Goal: Communication & Community: Answer question/provide support

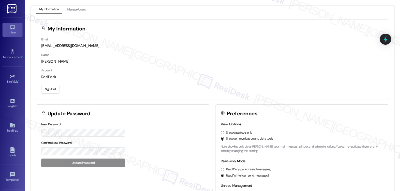
click at [15, 31] on div "Inbox" at bounding box center [12, 32] width 25 height 5
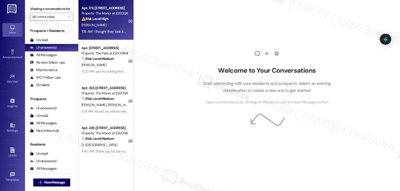
click at [113, 38] on div "Apt. 173, [STREET_ADDRESS] Property: The Manor at [GEOGRAPHIC_DATA] ⚠️ Risk Lev…" at bounding box center [106, 20] width 55 height 40
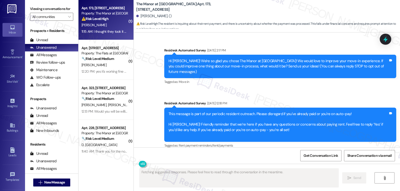
scroll to position [4825, 0]
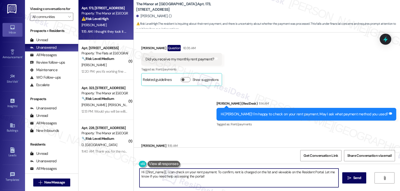
drag, startPoint x: 165, startPoint y: 172, endPoint x: 276, endPoint y: 198, distance: 114.0
click at [276, 191] on html "Inbox Go to Inbox Announcement • Send A Text Announcement Site Visit • Go to Si…" at bounding box center [200, 95] width 400 height 191
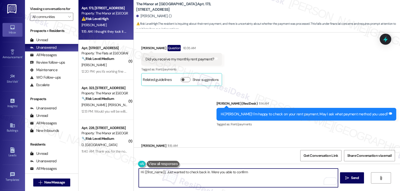
click at [252, 176] on textarea "Hi {{first_name}}, Just wanted to check back in. Were you able to confirm" at bounding box center [238, 178] width 199 height 19
type textarea "Hi {{first_name}}, Just wanted to check back in. Were you able to confirm what …"
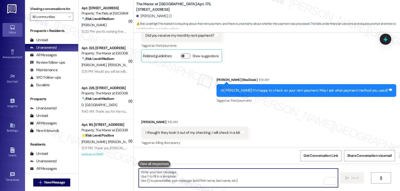
scroll to position [4860, 0]
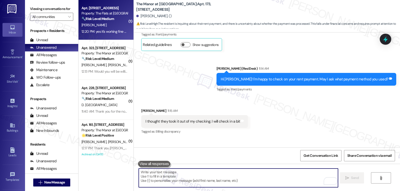
click at [104, 28] on div "[PERSON_NAME]" at bounding box center [104, 25] width 47 height 6
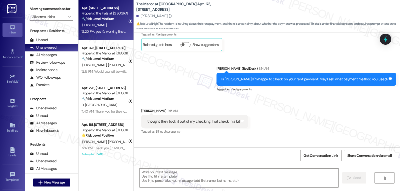
type textarea "Fetching suggested responses. Please feel free to read through the conversation…"
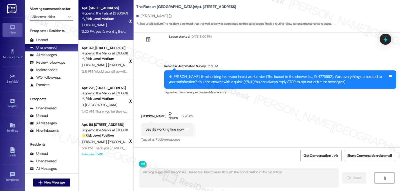
scroll to position [14, 0]
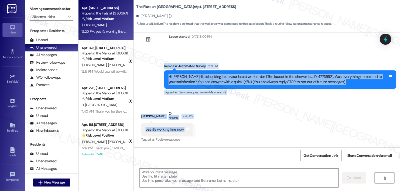
drag, startPoint x: 160, startPoint y: 65, endPoint x: 208, endPoint y: 131, distance: 81.9
click at [208, 131] on div "Lease started [DATE] 8:00 PM Survey, sent via SMS Residesk Automated Survey 12:…" at bounding box center [267, 90] width 266 height 115
copy div "Residesk Automated Survey 12:19 PM Hi [PERSON_NAME]! I'm checking in on your la…"
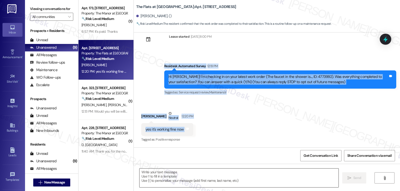
click at [200, 178] on textarea at bounding box center [239, 178] width 199 height 19
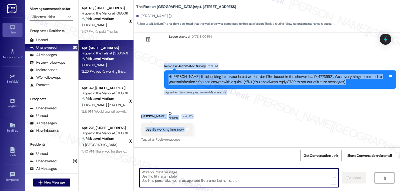
paste textarea "Great to hear, [PERSON_NAME]—thanks for confirming! Let us know if you need any…"
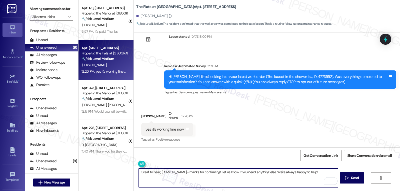
click at [172, 172] on textarea "Great to hear, [PERSON_NAME]—thanks for confirming! Let us know if you need any…" at bounding box center [238, 178] width 199 height 19
type textarea "Great to hear, [PERSON_NAME]. Thanks for confirming! Let us know if you need an…"
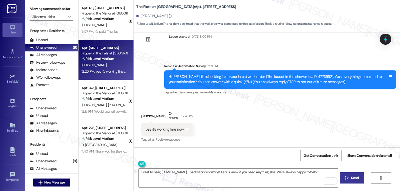
click at [346, 180] on span " Send" at bounding box center [352, 178] width 16 height 5
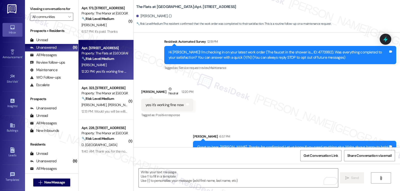
scroll to position [49, 0]
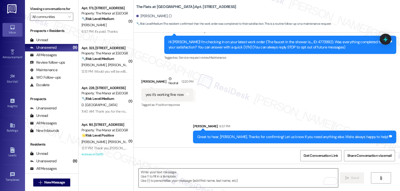
click at [208, 173] on textarea "To enrich screen reader interactions, please activate Accessibility in Grammarl…" at bounding box center [238, 178] width 199 height 19
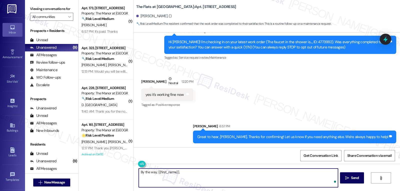
paste textarea "how are things going at {{property}}? Has it been everything you were looking f…"
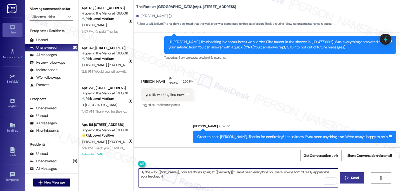
type textarea "By the way, {{first_name}}, how are things going at {{property}}? Has it been e…"
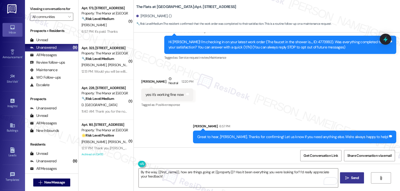
click at [349, 177] on span " Send" at bounding box center [352, 178] width 16 height 5
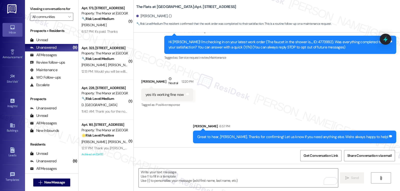
scroll to position [89, 0]
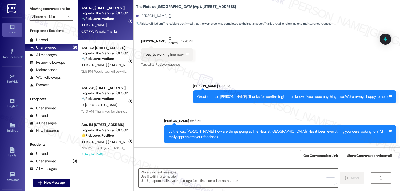
click at [106, 23] on div "[PERSON_NAME]" at bounding box center [104, 25] width 47 height 6
type textarea "Fetching suggested responses. Please feel free to read through the conversation…"
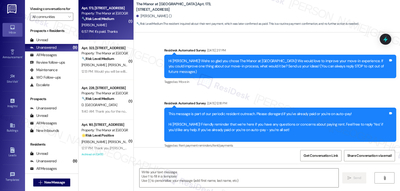
scroll to position [4910, 0]
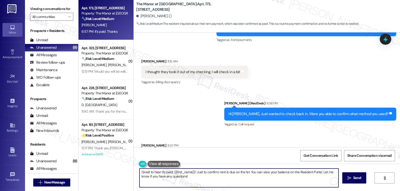
click at [211, 180] on textarea "Great to hear it's paid, {{first_name}}! Just to confirm, rent is due on the 1s…" at bounding box center [239, 178] width 199 height 19
drag, startPoint x: 194, startPoint y: 171, endPoint x: 267, endPoint y: 187, distance: 75.2
click at [267, 187] on textarea "Great to hear it's paid, {{first_name}}! Just to confirm, rent is due on the 1s…" at bounding box center [238, 178] width 199 height 19
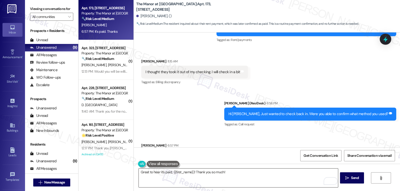
click at [230, 173] on textarea "Great to hear it's paid, {{first_name}}! Thank you so much!" at bounding box center [238, 178] width 199 height 19
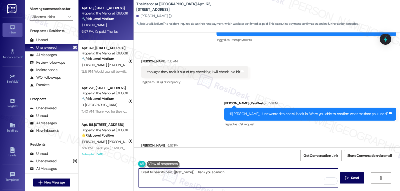
paste textarea "If anything comes up or if you have any questions, just give me a shout. I’m he…"
type textarea "Great to hear it's paid, {{first_name}}! Thank you so much! If anything comes u…"
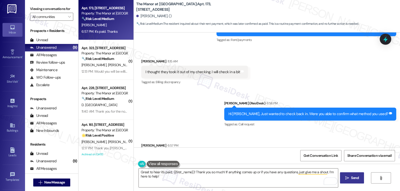
click at [345, 176] on icon "" at bounding box center [347, 178] width 4 height 4
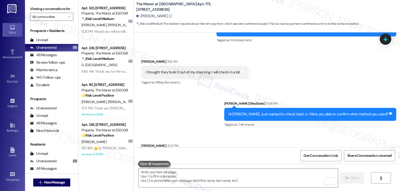
scroll to position [4944, 0]
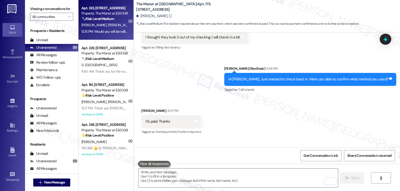
click at [108, 27] on span "[PERSON_NAME]" at bounding box center [120, 25] width 25 height 5
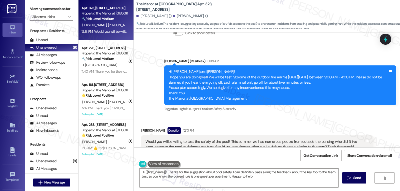
scroll to position [3045, 0]
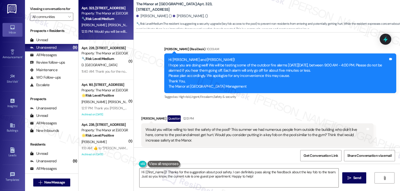
click at [138, 112] on div "Received via SMS [PERSON_NAME] Question 12:13 PM Would you will be willing to t…" at bounding box center [258, 180] width 240 height 136
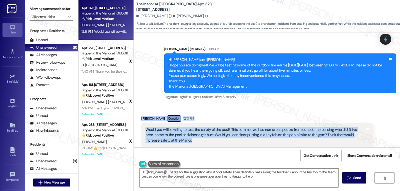
drag, startPoint x: 137, startPoint y: 76, endPoint x: 200, endPoint y: 99, distance: 66.9
click at [200, 112] on div "Received via SMS [PERSON_NAME] Question 12:13 PM Would you will be willing to t…" at bounding box center [258, 180] width 240 height 136
copy div "[PERSON_NAME] Question 12:13 PM Would you will be willing to test the safety of…"
click at [267, 176] on textarea "Hi {{first_name}}! Thanks for the suggestion about pool safety. I can definitel…" at bounding box center [239, 178] width 199 height 19
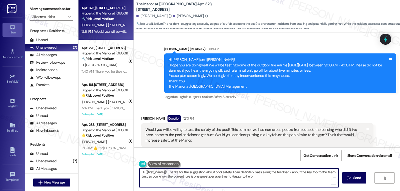
paste textarea "[PERSON_NAME], thanks for sharing this—safety around the pool is really importa…"
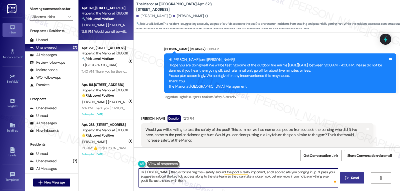
type textarea "Hi [PERSON_NAME], thanks for sharing this—safety around the pool is really impo…"
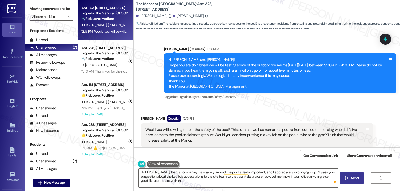
drag, startPoint x: 345, startPoint y: 179, endPoint x: 348, endPoint y: 181, distance: 3.8
click at [347, 181] on button " Send" at bounding box center [352, 178] width 24 height 11
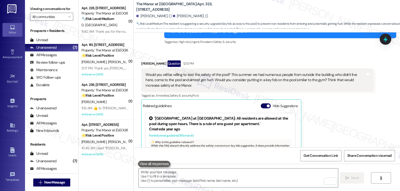
scroll to position [3148, 0]
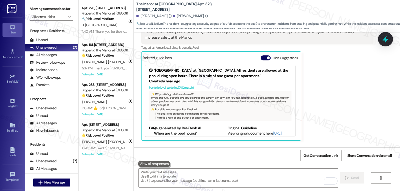
click at [388, 37] on icon at bounding box center [385, 39] width 9 height 9
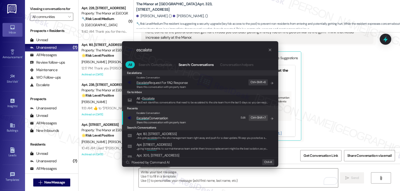
type input "escalate"
click at [169, 117] on span "Escalate Conversation" at bounding box center [162, 119] width 50 height 6
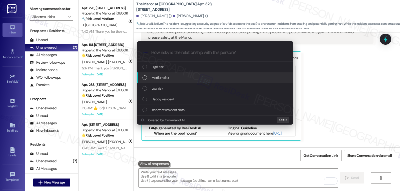
click at [176, 79] on div "Medium risk" at bounding box center [216, 78] width 146 height 6
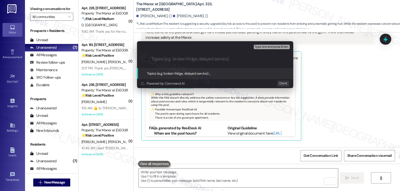
drag, startPoint x: 343, startPoint y: 85, endPoint x: 350, endPoint y: 80, distance: 9.5
click at [343, 86] on div "Escalate Conversation Medium risk Topics (e.g. broken fridge, delayed service) …" at bounding box center [200, 95] width 400 height 191
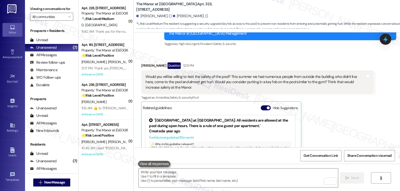
scroll to position [3048, 0]
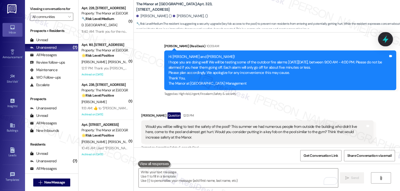
click at [390, 40] on div at bounding box center [385, 39] width 15 height 14
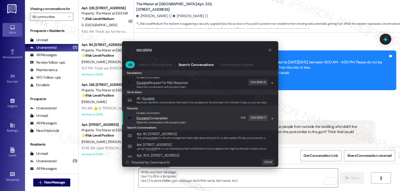
type input "escalate"
click at [160, 121] on span "Share this conversation with property team" at bounding box center [162, 123] width 50 height 4
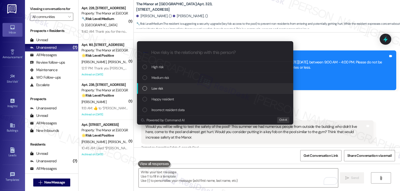
click at [165, 87] on div "Low risk" at bounding box center [216, 89] width 146 height 6
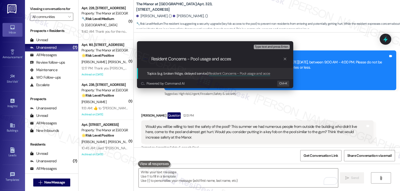
type input "Resident Concerns - Pool usage and access"
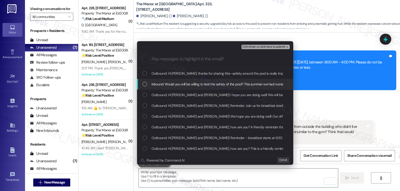
click at [146, 86] on div "List of options" at bounding box center [145, 84] width 5 height 5
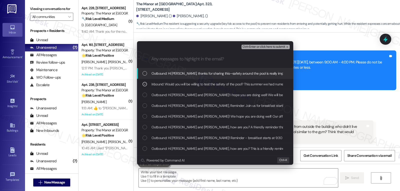
click at [266, 47] on span "Ctrl+Enter or click here to submit" at bounding box center [264, 47] width 43 height 4
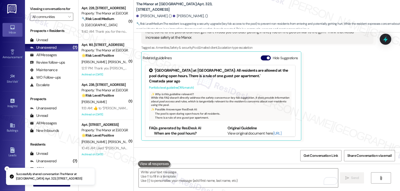
scroll to position [3102, 0]
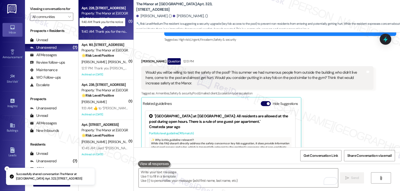
click at [97, 31] on div "11:40 AM: Thank you for the notice 11:40 AM: Thank you for the notice" at bounding box center [106, 31] width 49 height 5
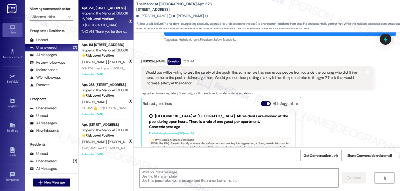
type textarea "Fetching suggested responses. Please feel free to read through the conversation…"
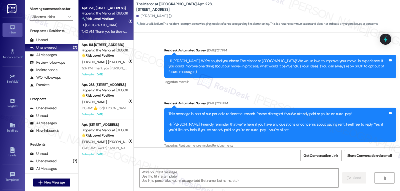
scroll to position [2540, 0]
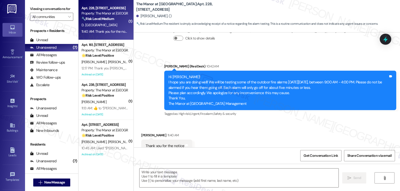
type textarea "Fetching suggested responses. Please feel free to read through the conversation…"
click at [141, 133] on div "[PERSON_NAME] 11:40 AM" at bounding box center [166, 136] width 51 height 7
copy div "[PERSON_NAME]"
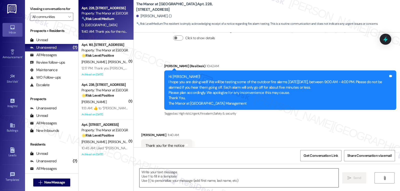
click at [191, 184] on textarea at bounding box center [239, 178] width 199 height 19
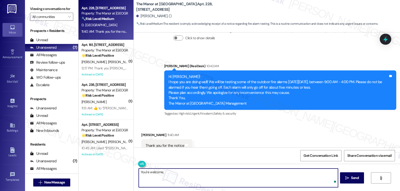
paste textarea "[PERSON_NAME]"
type textarea "You're welcome, [PERSON_NAME]!"
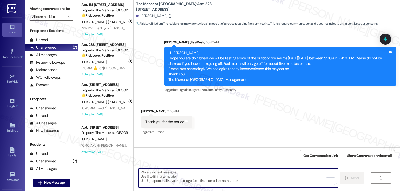
scroll to position [2575, 0]
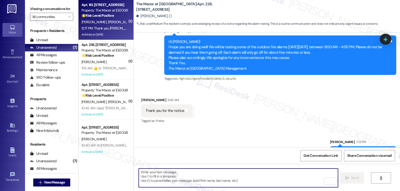
click at [99, 32] on div "Archived on [DATE]" at bounding box center [104, 35] width 47 height 6
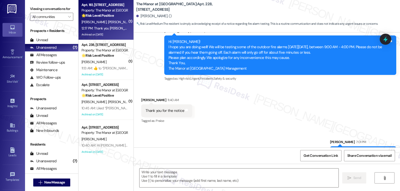
type textarea "Fetching suggested responses. Please feel free to read through the conversation…"
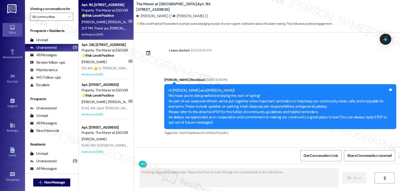
scroll to position [5077, 0]
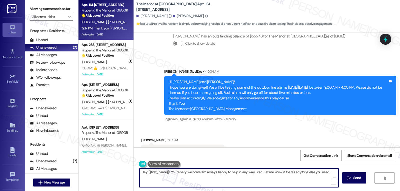
drag, startPoint x: 260, startPoint y: 173, endPoint x: 400, endPoint y: 203, distance: 143.6
click at [400, 191] on html "Inbox Go to Inbox Announcement • Send A Text Announcement Site Visit • Go to Si…" at bounding box center [200, 95] width 400 height 191
type textarea "Hey {{first_name}}! You're very welcome! I'm always happy to help in any way I …"
click at [352, 174] on button " Send" at bounding box center [352, 178] width 24 height 11
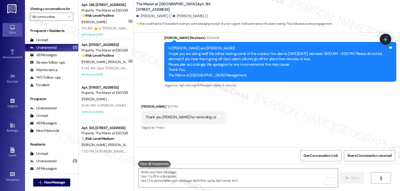
scroll to position [5112, 0]
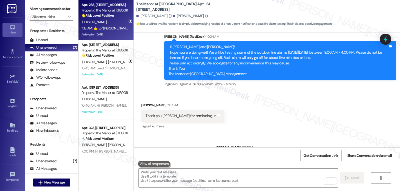
click at [102, 23] on div "[PERSON_NAME]" at bounding box center [104, 22] width 47 height 6
type textarea "Fetching suggested responses. Please feel free to read through the conversation…"
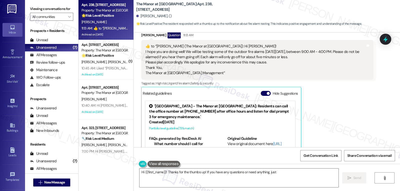
scroll to position [3277, 0]
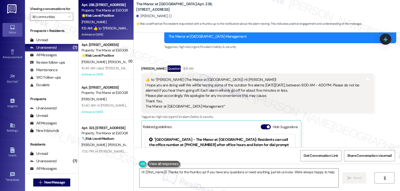
type textarea "Hi {{first_name}}! Thanks for the thumbs up! If you have any questions or need …"
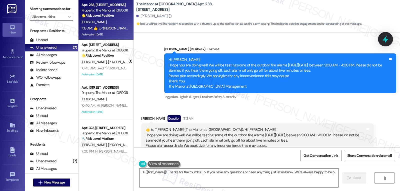
click at [383, 38] on icon at bounding box center [385, 39] width 9 height 9
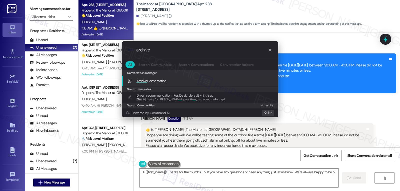
type input "archive"
click at [181, 81] on div "Archive Conversation Add shortcut" at bounding box center [201, 81] width 146 height 6
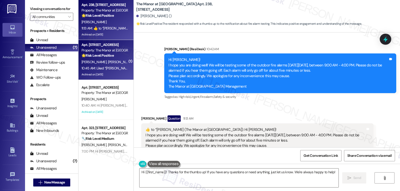
click at [88, 54] on strong "🌟 Risk Level: Positive" at bounding box center [98, 55] width 32 height 5
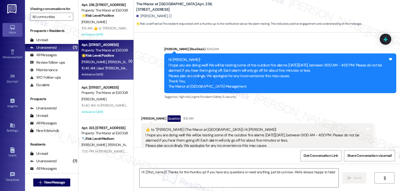
type textarea "Fetching suggested responses. Please feel free to read through the conversation…"
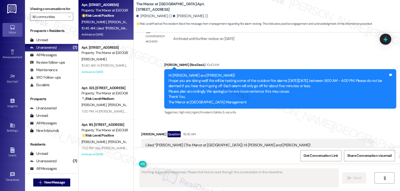
scroll to position [5520, 0]
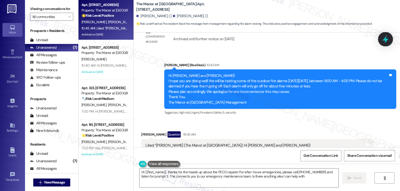
type textarea "Hi {{first_name}}, thanks for the heads up about the PECO repairs! For after-ho…"
click at [386, 40] on icon at bounding box center [386, 40] width 6 height 8
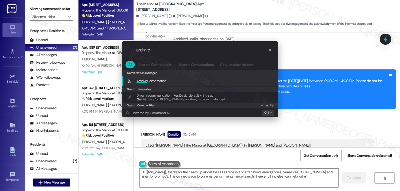
type input "archive"
click at [152, 79] on span "Archive Conversation" at bounding box center [152, 81] width 30 height 5
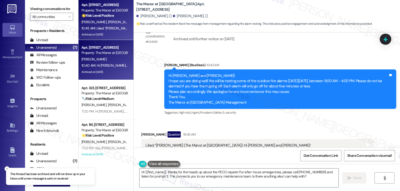
click at [121, 69] on div "Archived on [DATE]" at bounding box center [104, 72] width 47 height 6
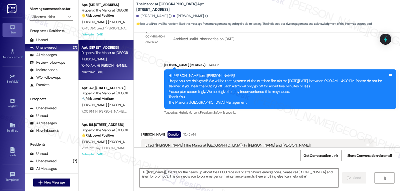
type textarea "Fetching suggested responses. Please feel free to read through the conversation…"
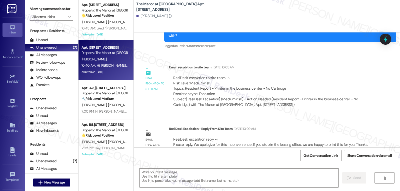
type textarea "Fetching suggested responses. Please feel free to read through the conversation…"
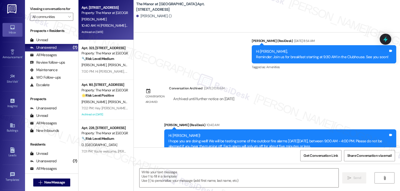
scroll to position [1882, 0]
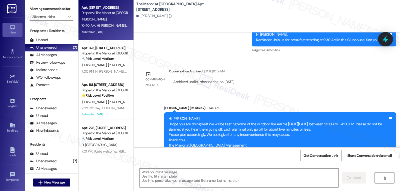
click at [384, 40] on icon at bounding box center [386, 40] width 6 height 8
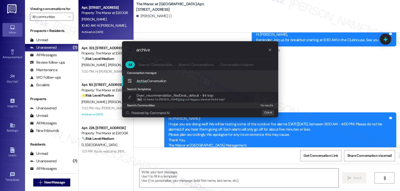
type input "archive"
click at [159, 79] on span "Archive Conversation" at bounding box center [152, 81] width 30 height 5
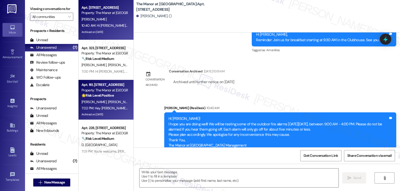
click at [97, 106] on div "7:02 PM: Hey [PERSON_NAME] and [PERSON_NAME]! You're very welcome! I'm always h…" at bounding box center [167, 108] width 171 height 5
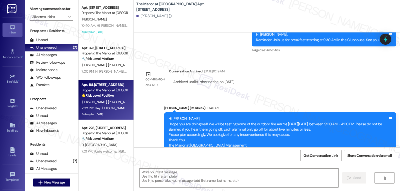
type textarea "Fetching suggested responses. Please feel free to read through the conversation…"
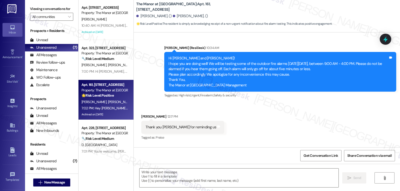
type textarea "Fetching suggested responses. Please feel free to read through the conversation…"
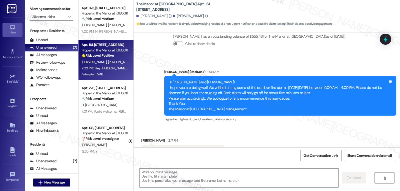
scroll to position [5119, 0]
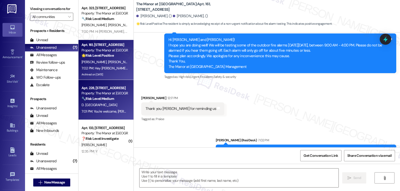
click at [102, 115] on div "7:01 PM: You're welcome, [PERSON_NAME]! 7:01 PM: You're welcome, [PERSON_NAME]!" at bounding box center [104, 112] width 47 height 6
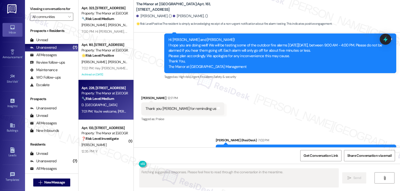
type textarea "Fetching suggested responses. Please feel free to read through the conversation…"
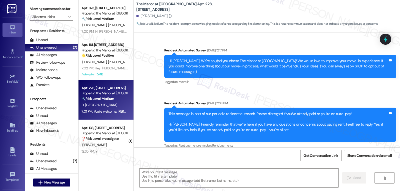
type textarea "Fetching suggested responses. Please feel free to read through the conversation…"
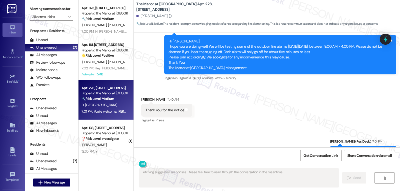
scroll to position [2582, 0]
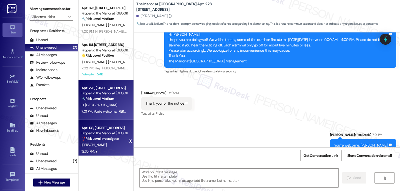
click at [96, 139] on strong "❓ Risk Level: Investigate" at bounding box center [100, 139] width 37 height 5
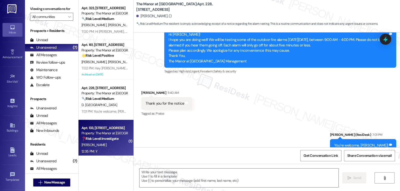
type textarea "Fetching suggested responses. Please feel free to read through the conversation…"
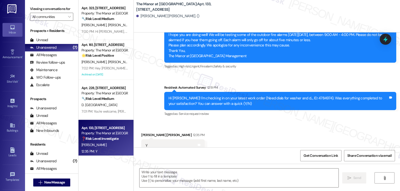
scroll to position [2193, 0]
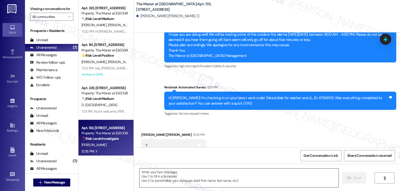
click at [218, 180] on textarea at bounding box center [239, 178] width 199 height 19
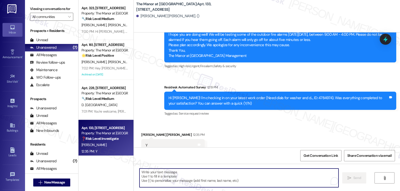
paste textarea "Thanks for the update, {{first_name}}! I’m glad everything was resolved to your…"
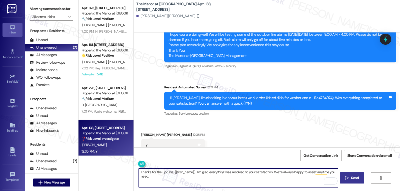
type textarea "Thanks for the update, {{first_name}}! I’m glad everything was resolved to your…"
click at [361, 181] on button " Send" at bounding box center [352, 178] width 24 height 11
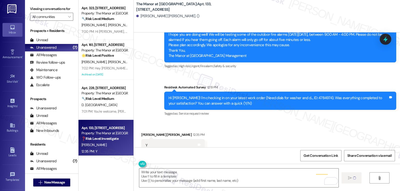
scroll to position [2193, 0]
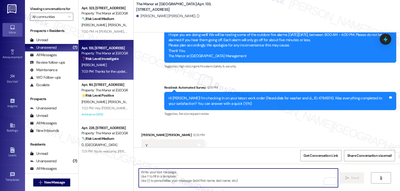
click at [170, 172] on textarea "To enrich screen reader interactions, please activate Accessibility in Grammarl…" at bounding box center [238, 178] width 199 height 19
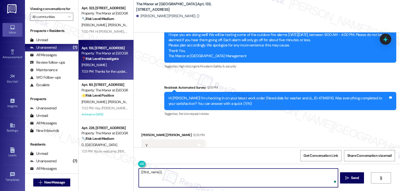
paste textarea "I hope you’ve been loving your time at {{property}}! Has it lived up to what yo…"
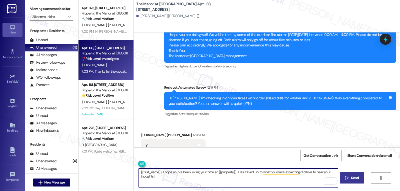
type textarea "{{first_name}}, I hope you’ve been loving your time at {{property}}! Has it liv…"
click at [352, 181] on button " Send" at bounding box center [352, 178] width 24 height 11
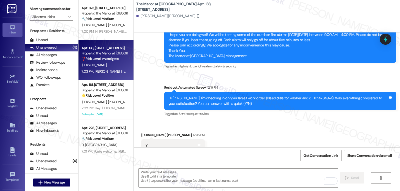
scroll to position [2268, 0]
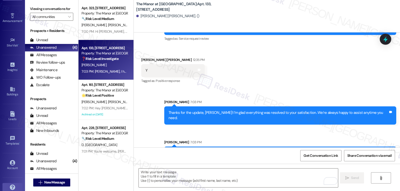
scroll to position [47, 0]
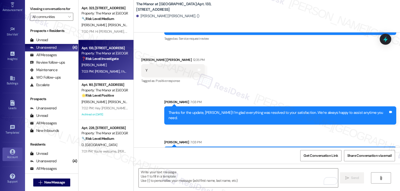
click at [10, 154] on icon at bounding box center [13, 152] width 6 height 6
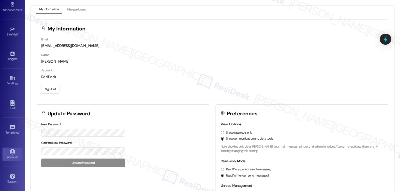
click at [53, 90] on button "Sign Out" at bounding box center [50, 89] width 19 height 9
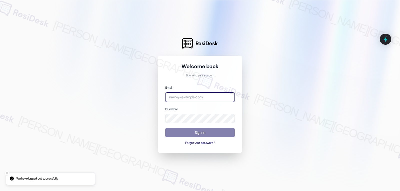
click at [178, 95] on input "email" at bounding box center [200, 98] width 70 height 10
click at [214, 93] on input "email" at bounding box center [200, 98] width 70 height 10
paste input "automated-surveys-archway_equities-jomar.punay@archway_equities.com"
type input "automated-surveys-archway_equities-jomar.punay@archway_equities.com"
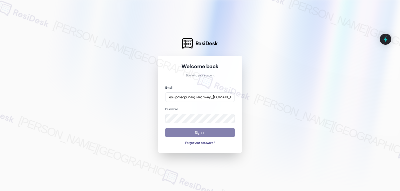
scroll to position [0, 0]
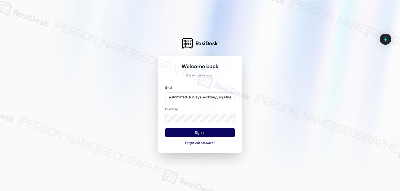
click at [123, 101] on div at bounding box center [200, 95] width 400 height 191
click at [216, 134] on button "Sign In" at bounding box center [200, 133] width 70 height 10
